Goal: Information Seeking & Learning: Learn about a topic

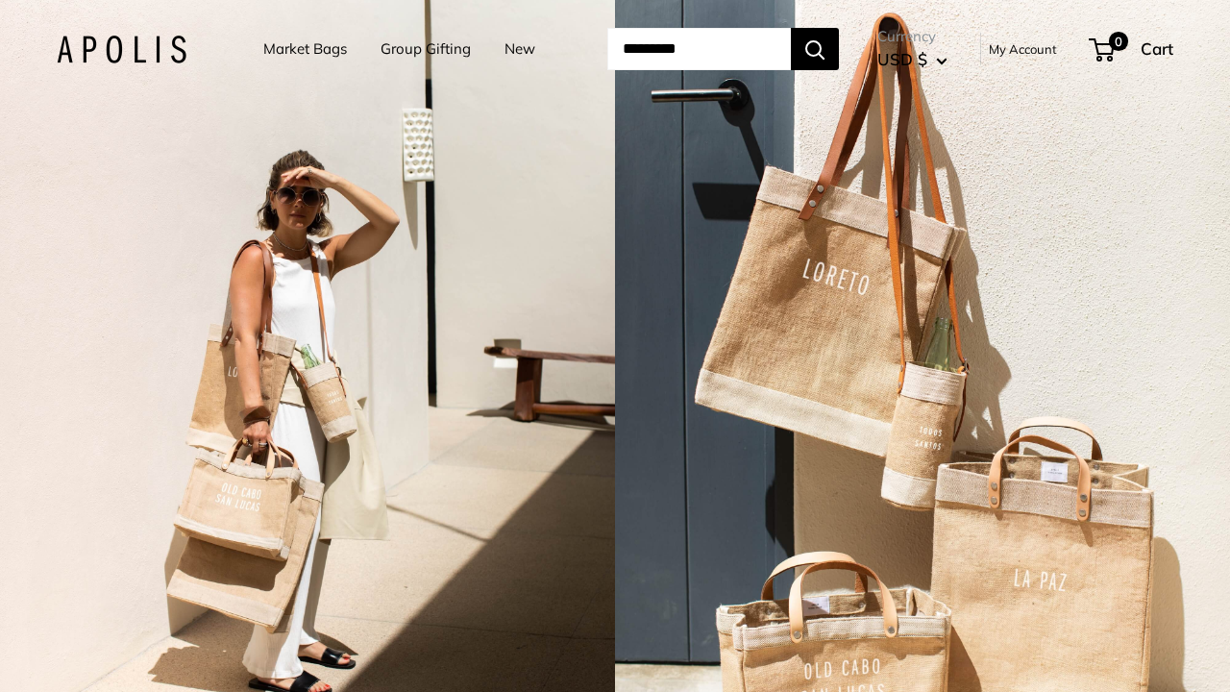
click at [242, 137] on div "2 / 7" at bounding box center [307, 346] width 615 height 692
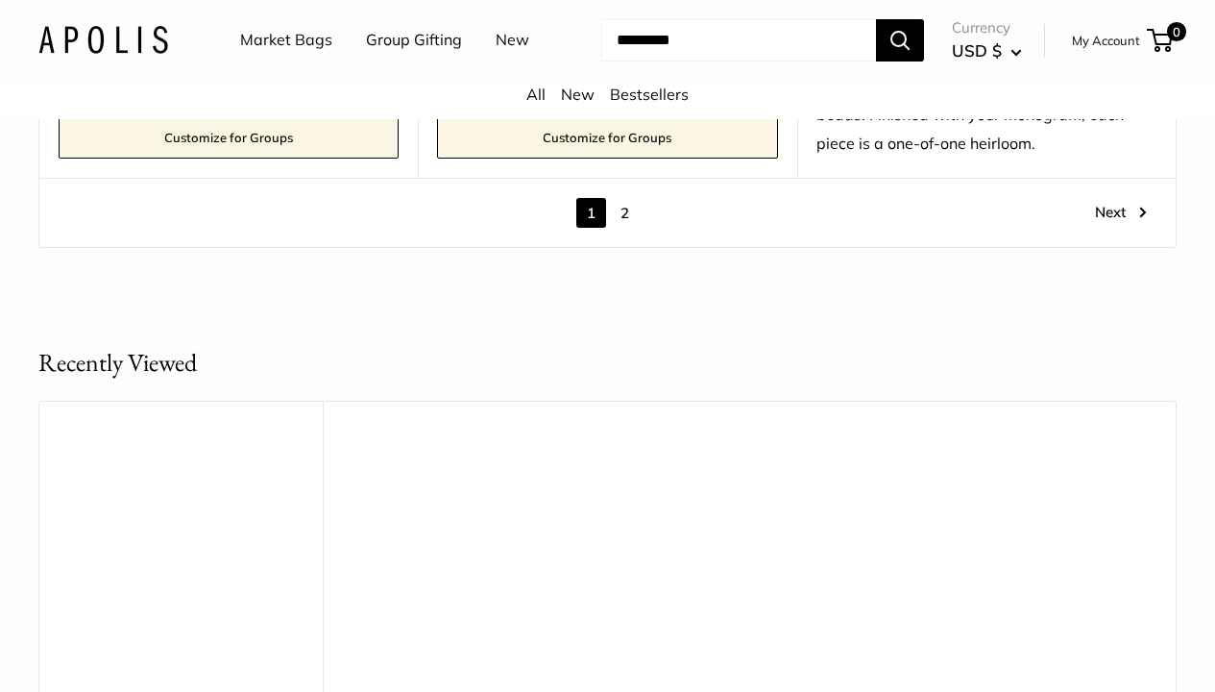
scroll to position [10678, 0]
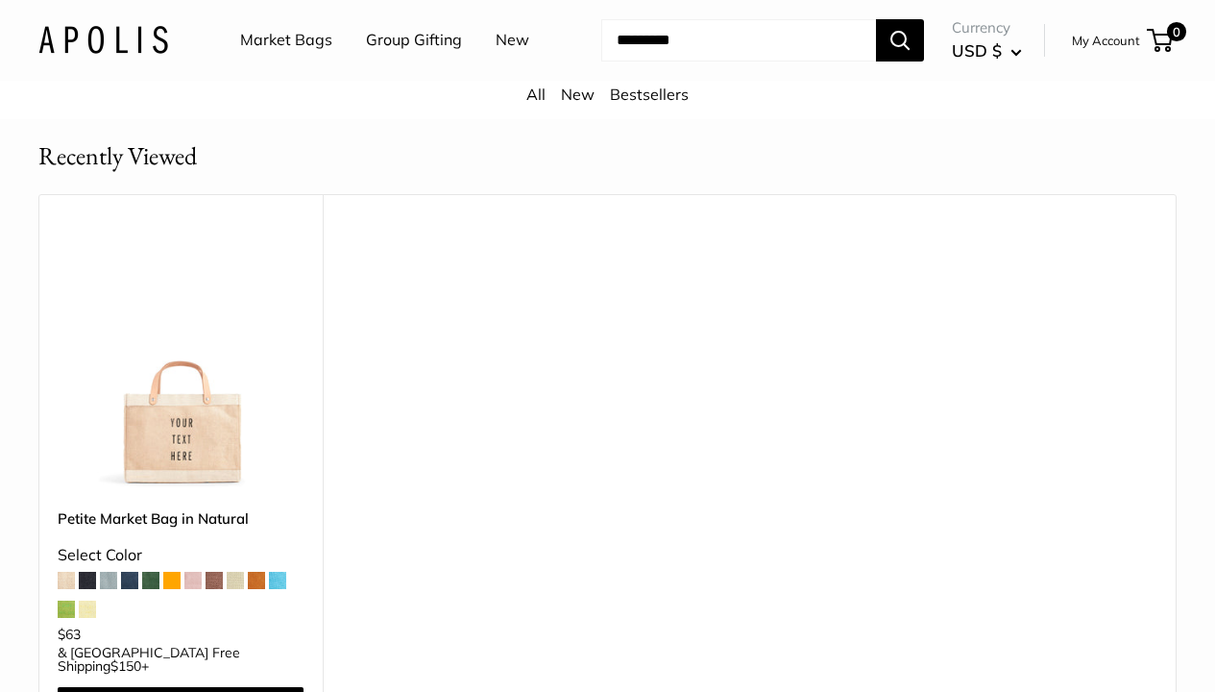
click at [0, 0] on img at bounding box center [0, 0] width 0 height 0
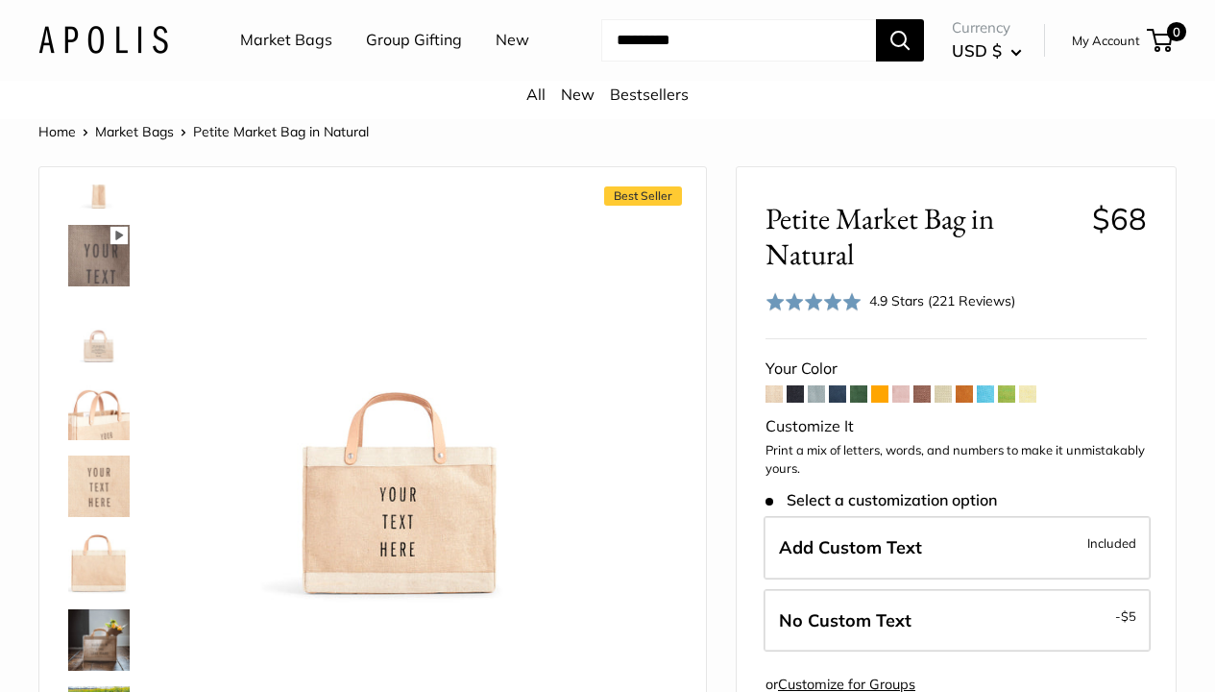
scroll to position [913, 0]
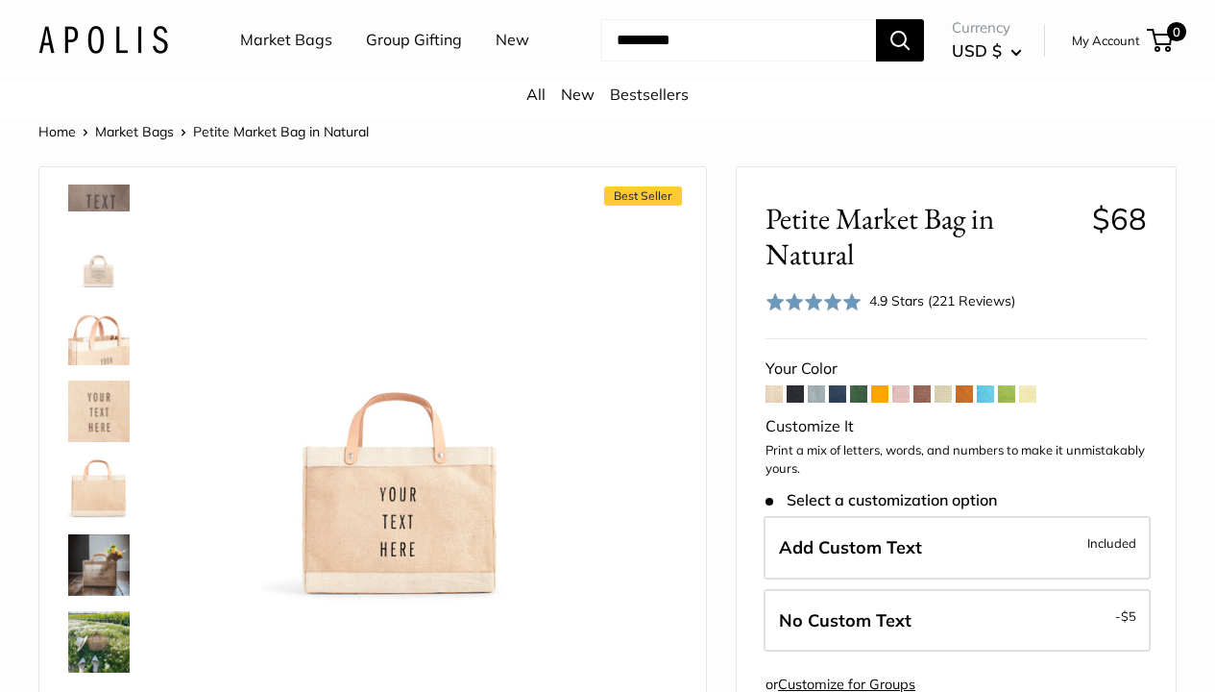
click at [96, 631] on img at bounding box center [98, 641] width 61 height 61
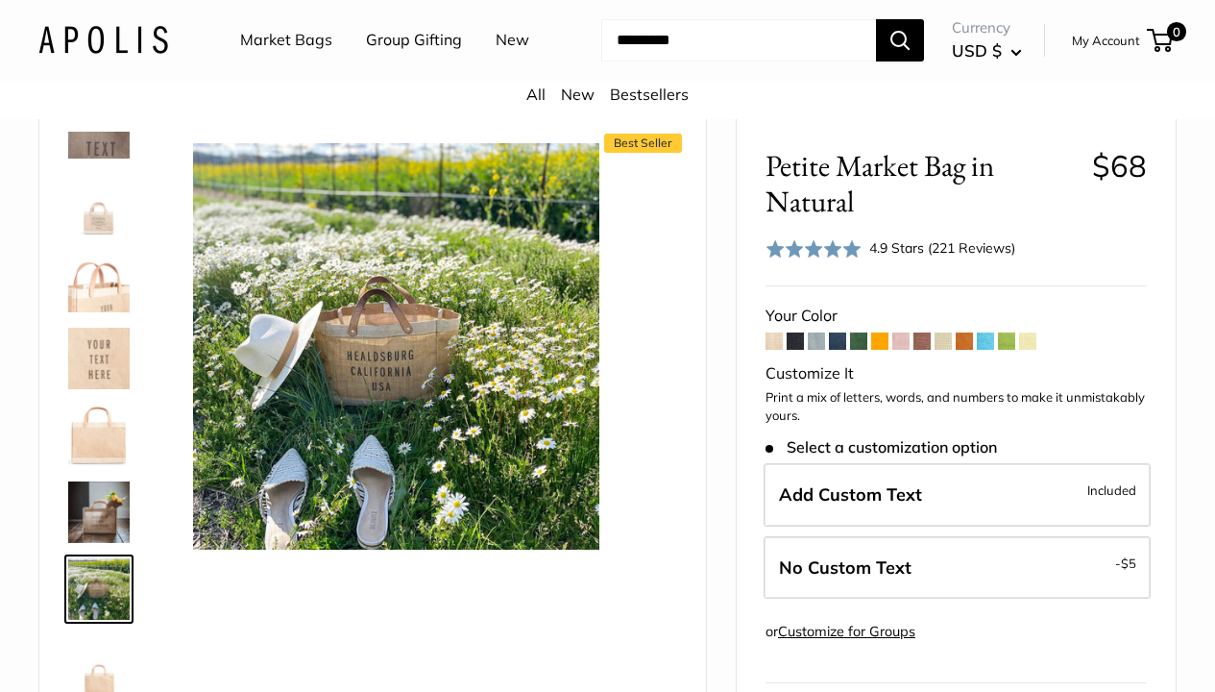
scroll to position [0, 0]
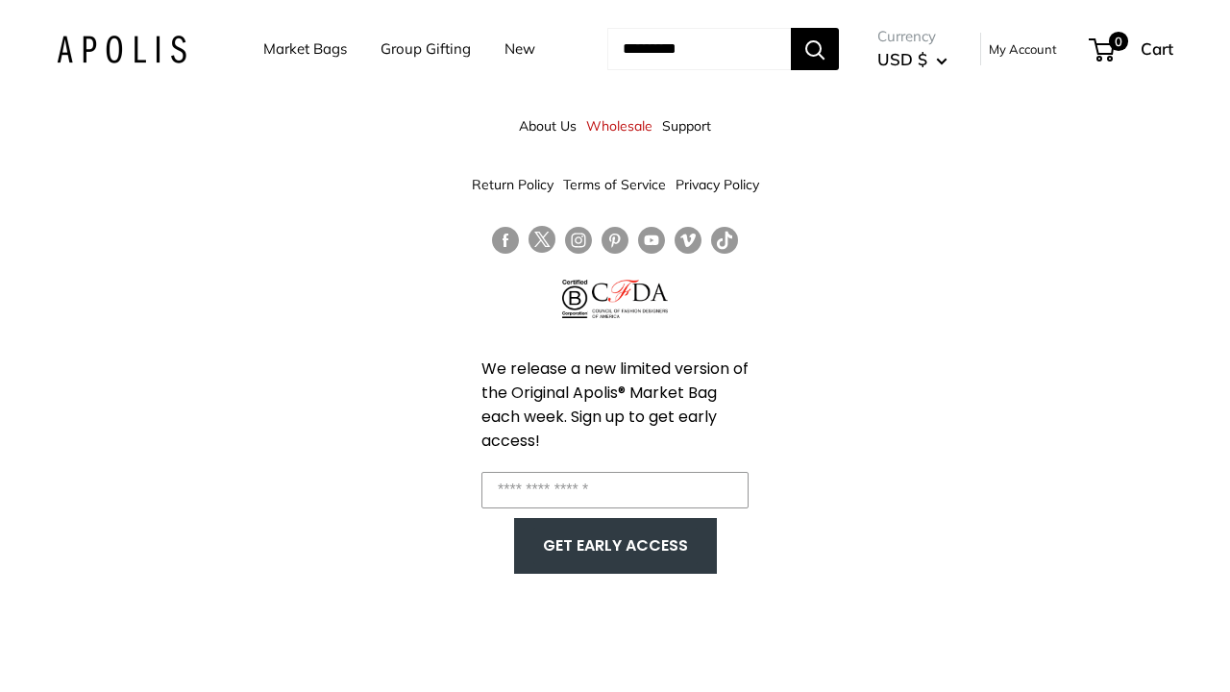
click at [553, 79] on nav "Market Bags Group Gifting New" at bounding box center [416, 49] width 382 height 60
click at [532, 79] on ul "Market Bags Group Gifting New" at bounding box center [415, 49] width 305 height 60
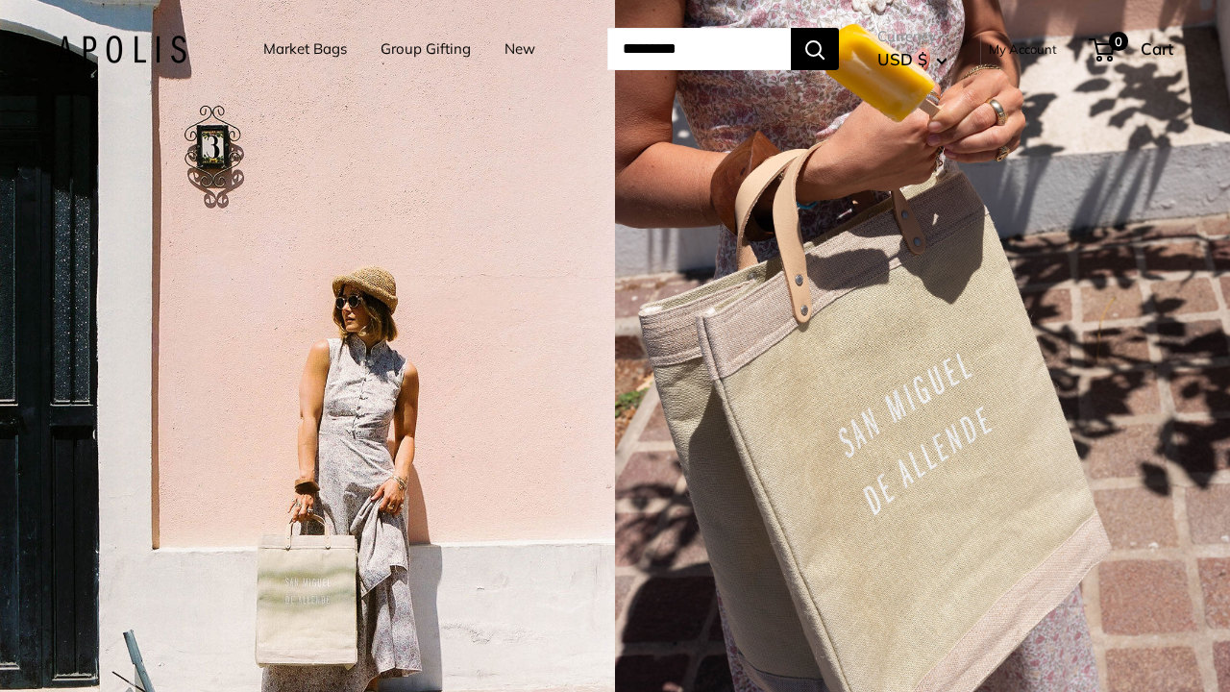
click at [504, 62] on link "New" at bounding box center [519, 49] width 31 height 27
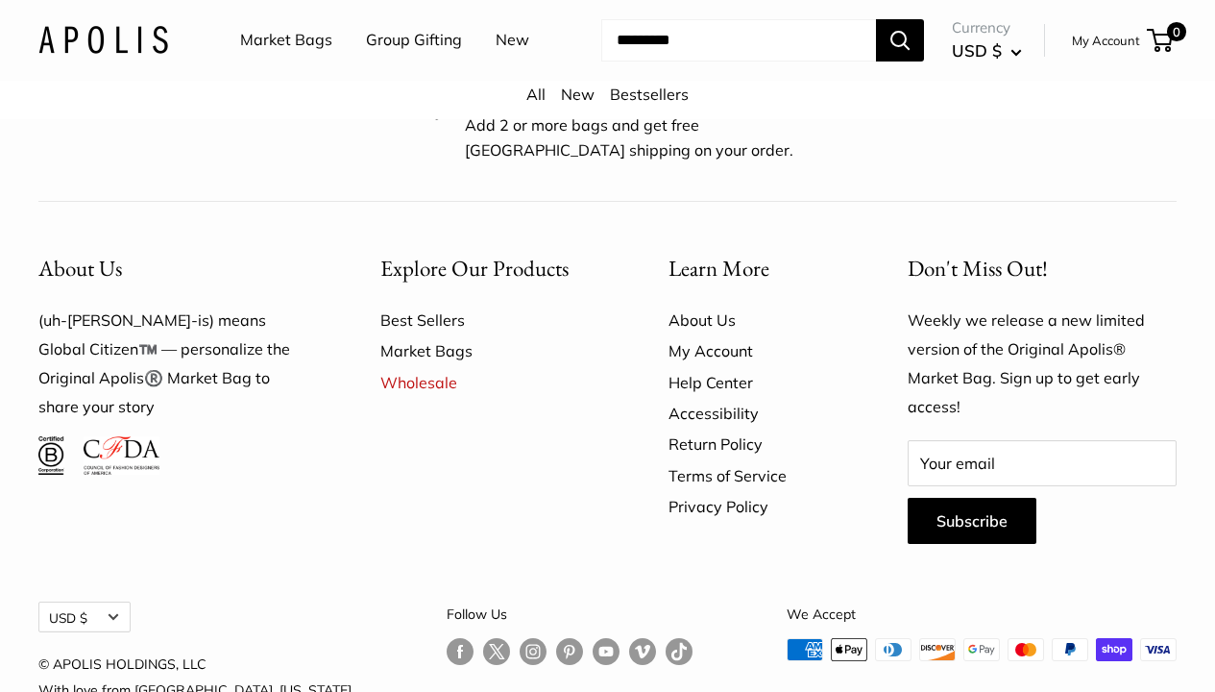
click at [700, 305] on link "About Us" at bounding box center [755, 320] width 172 height 31
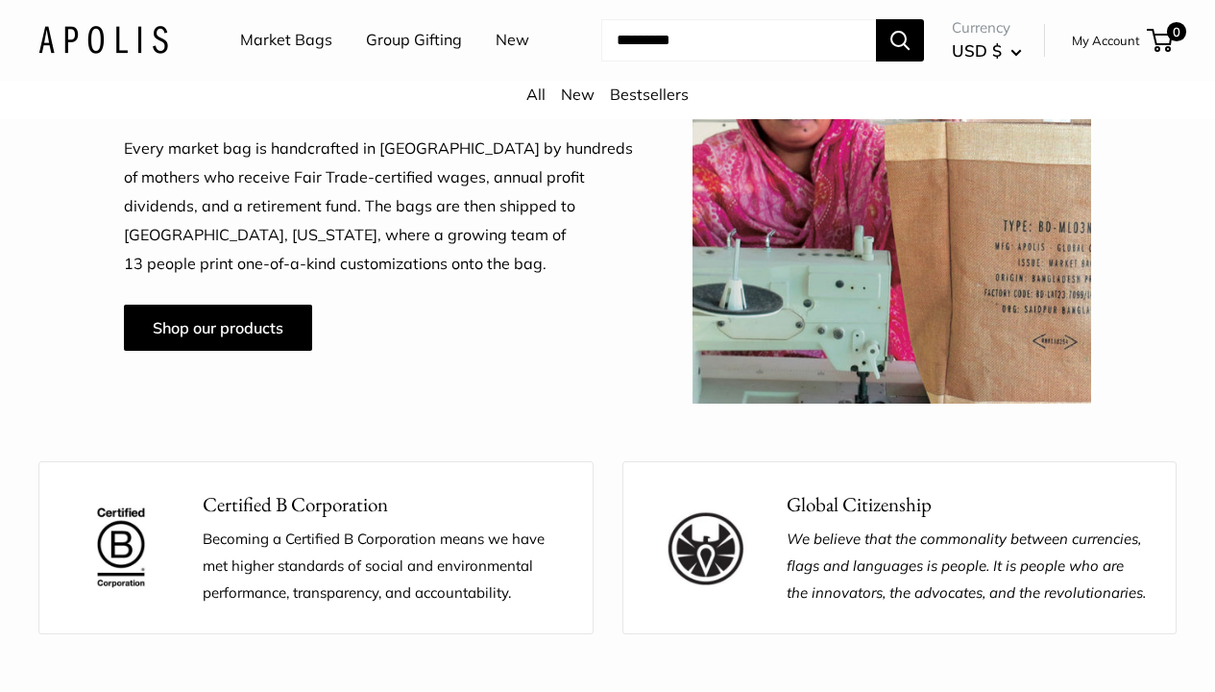
scroll to position [1431, 0]
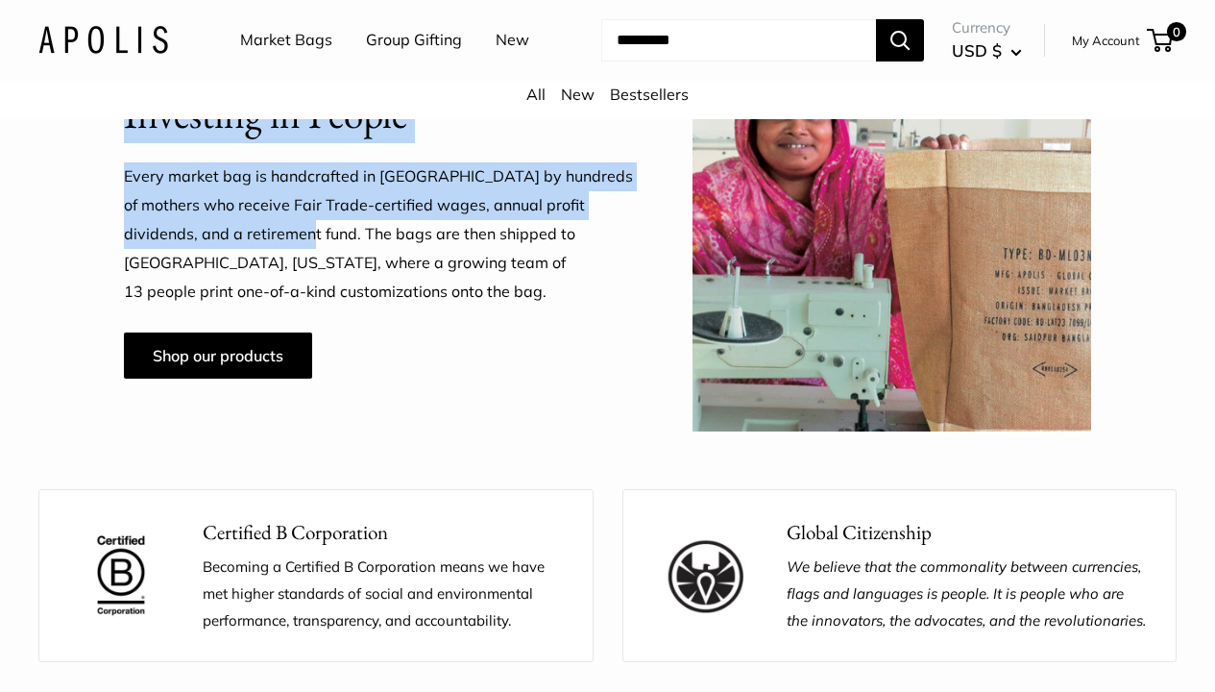
drag, startPoint x: 236, startPoint y: 232, endPoint x: 117, endPoint y: 212, distance: 120.7
click at [117, 212] on div "Investing in People Every market bag is handcrafted in [GEOGRAPHIC_DATA] by hun…" at bounding box center [607, 233] width 1138 height 399
click at [229, 184] on p "Every market bag is handcrafted in [GEOGRAPHIC_DATA] by hundreds of mothers who…" at bounding box center [380, 234] width 512 height 144
drag, startPoint x: 124, startPoint y: 172, endPoint x: 233, endPoint y: 232, distance: 125.1
click at [233, 232] on p "Every market bag is handcrafted in [GEOGRAPHIC_DATA] by hundreds of mothers who…" at bounding box center [380, 234] width 512 height 144
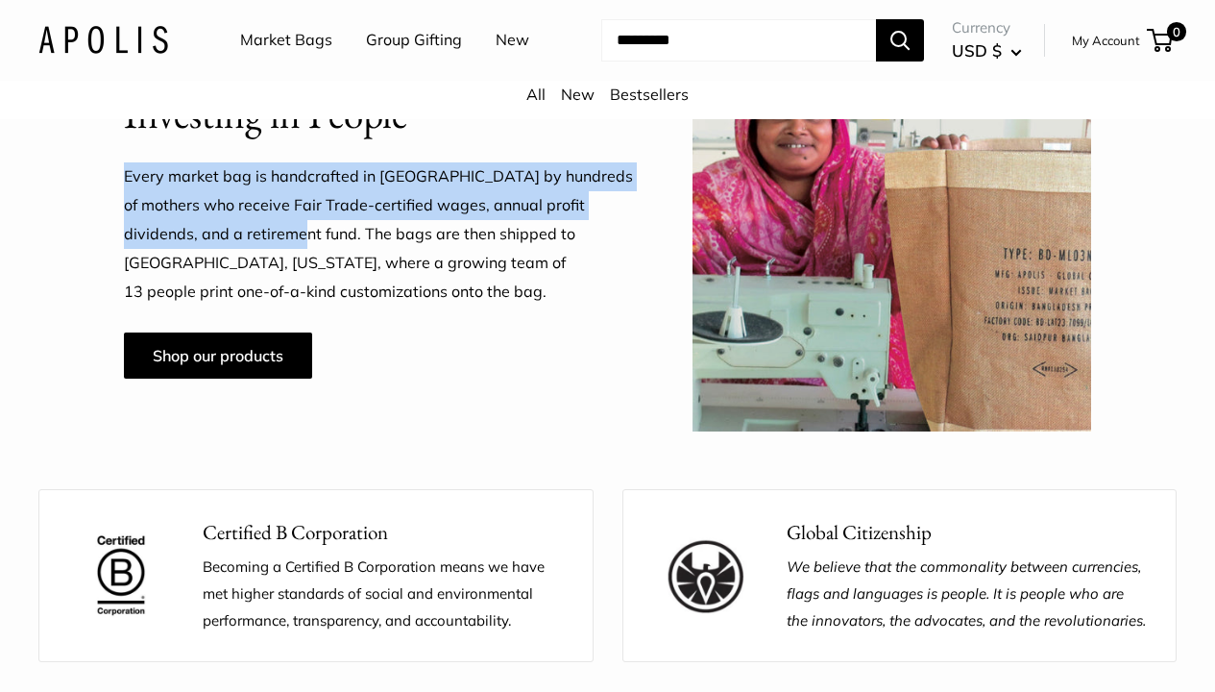
copy p "Every market bag is handcrafted in [GEOGRAPHIC_DATA] by hundreds of mothers who…"
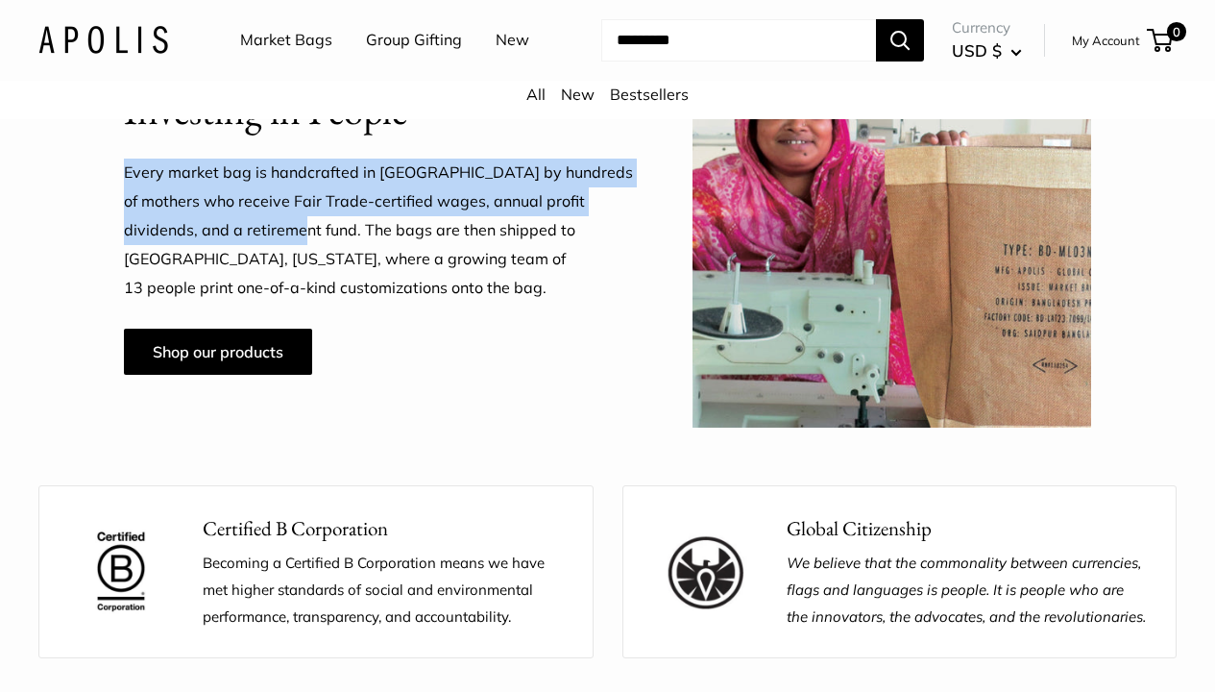
scroll to position [1292, 0]
